Goal: Task Accomplishment & Management: Use online tool/utility

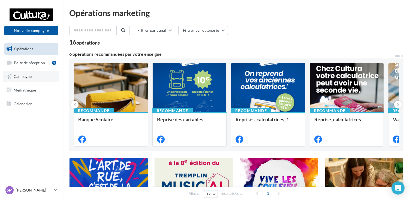
click at [29, 78] on span "Campagnes" at bounding box center [24, 76] width 20 height 5
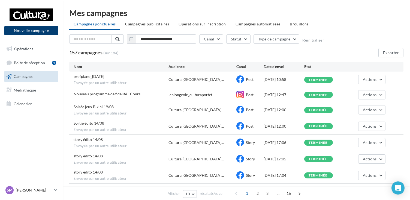
click at [35, 29] on button "Nouvelle campagne" at bounding box center [31, 30] width 54 height 9
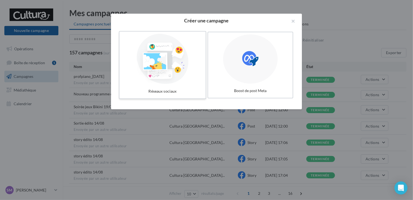
click at [161, 55] on div at bounding box center [163, 59] width 82 height 50
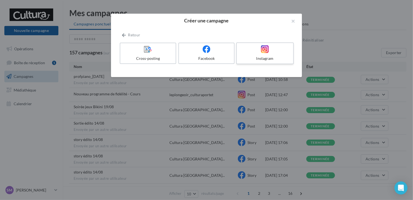
click at [264, 56] on div "Instagram" at bounding box center [265, 58] width 52 height 5
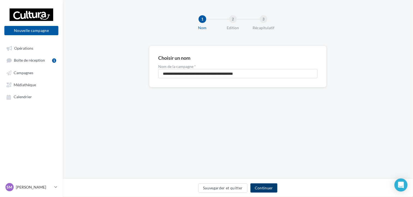
click at [267, 186] on button "Continuer" at bounding box center [263, 187] width 27 height 9
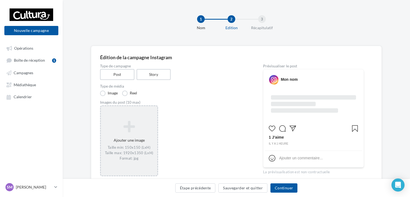
click at [128, 125] on icon at bounding box center [129, 126] width 52 height 13
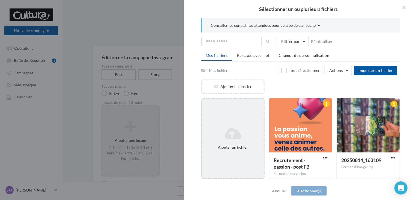
click at [231, 139] on icon at bounding box center [232, 133] width 57 height 13
click at [237, 141] on div "Ajouter un fichier" at bounding box center [233, 138] width 62 height 27
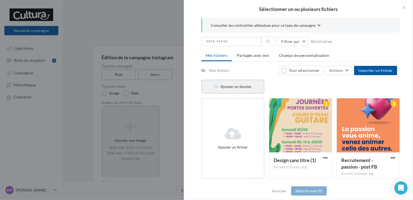
click at [231, 85] on div "Ajouter un dossier" at bounding box center [233, 86] width 62 height 5
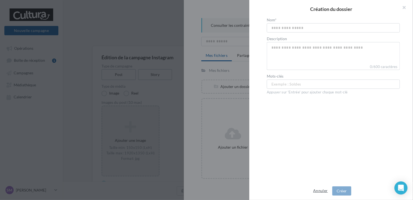
click at [317, 189] on button "Annuler" at bounding box center [320, 190] width 19 height 7
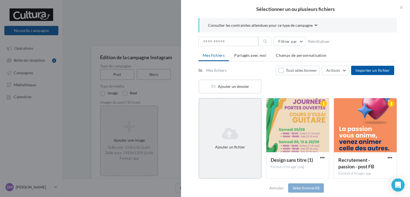
click at [230, 132] on icon at bounding box center [229, 133] width 57 height 13
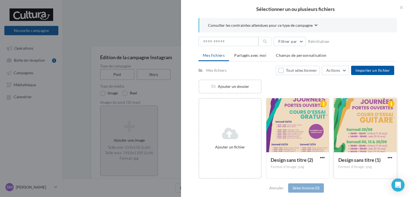
click at [358, 120] on div at bounding box center [365, 125] width 63 height 55
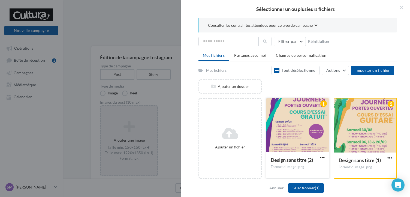
click at [306, 120] on div at bounding box center [297, 125] width 63 height 55
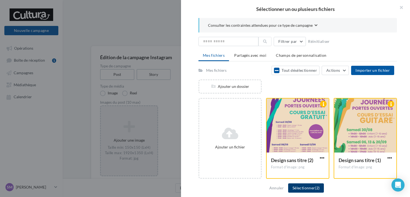
click at [306, 187] on button "Sélectionner (2)" at bounding box center [306, 187] width 36 height 9
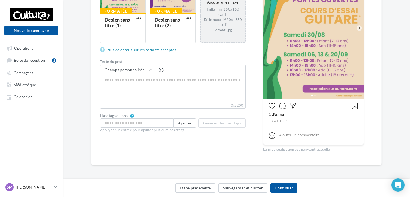
scroll to position [134, 0]
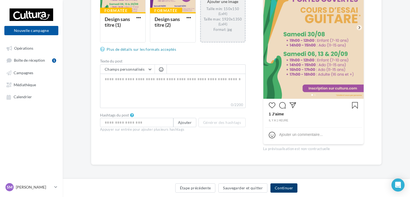
click at [284, 186] on button "Continuer" at bounding box center [283, 187] width 27 height 9
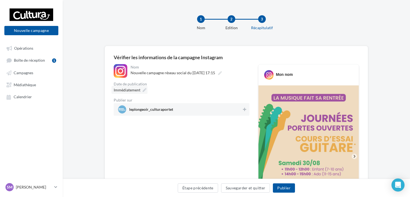
click at [145, 90] on icon at bounding box center [145, 90] width 4 height 4
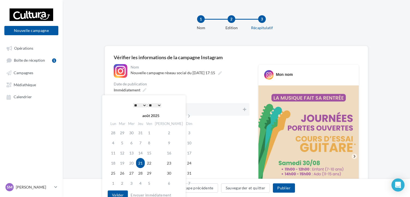
click at [144, 106] on select "* * * * * * * * * * ** ** ** ** ** ** ** ** ** ** ** ** ** **" at bounding box center [140, 105] width 14 height 4
click at [117, 194] on button "Valider" at bounding box center [118, 194] width 20 height 9
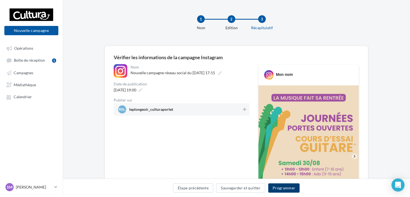
click at [284, 186] on button "Programmer" at bounding box center [284, 187] width 32 height 9
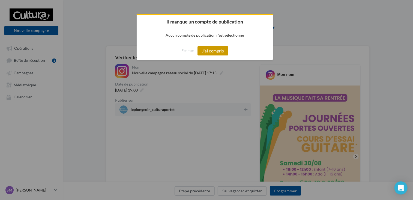
click at [218, 51] on button "J'ai compris" at bounding box center [212, 50] width 31 height 9
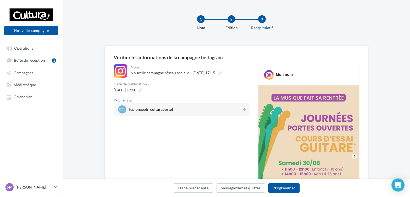
click at [159, 108] on span "leplongeoir_culturaportet" at bounding box center [151, 110] width 44 height 6
click at [282, 188] on button "Programmer" at bounding box center [284, 187] width 32 height 9
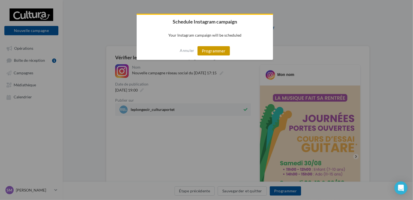
click at [217, 49] on button "Programmer" at bounding box center [213, 50] width 32 height 9
